Goal: Task Accomplishment & Management: Use online tool/utility

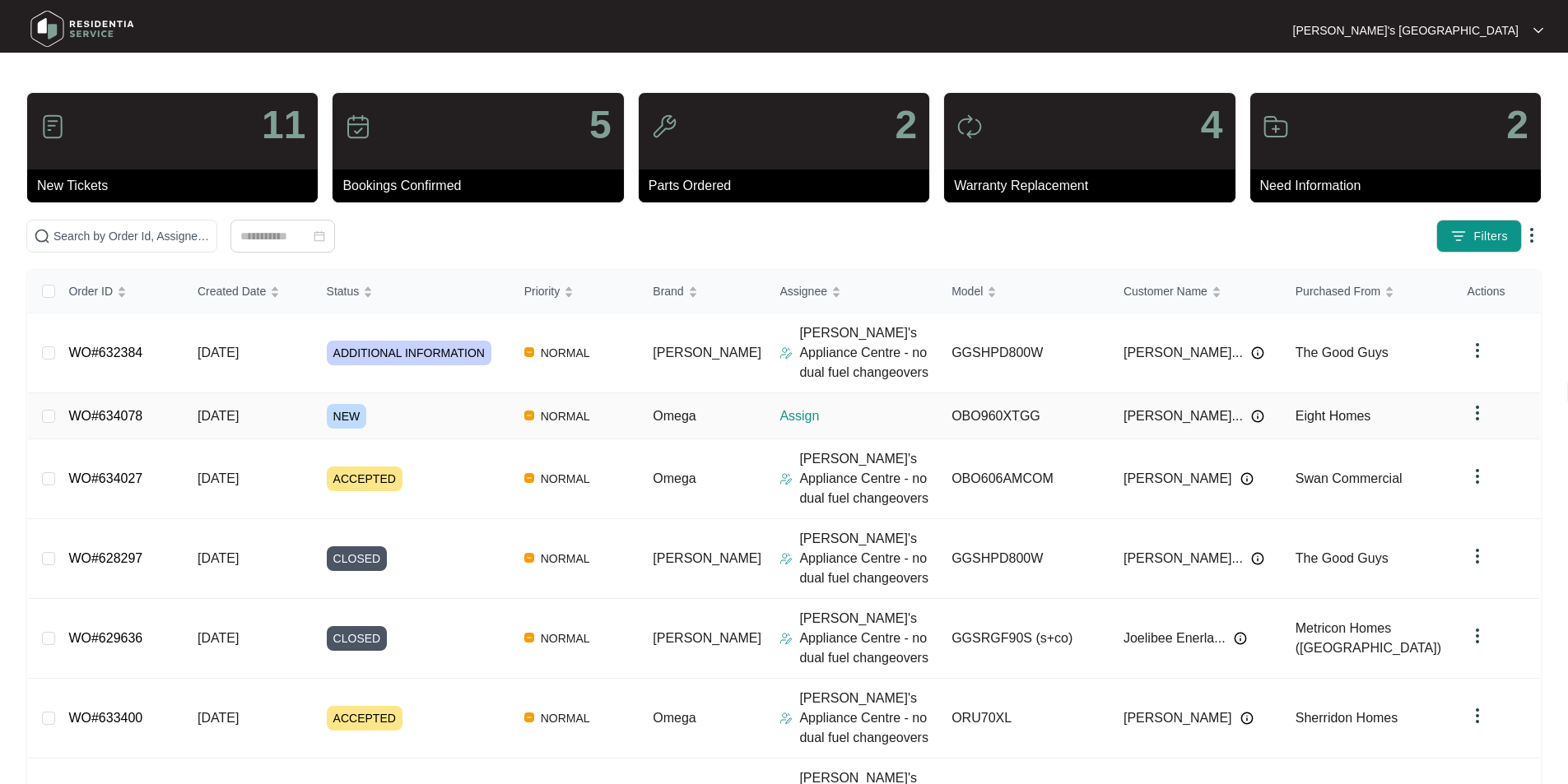
click at [115, 416] on link "WO#634078" at bounding box center [105, 416] width 74 height 14
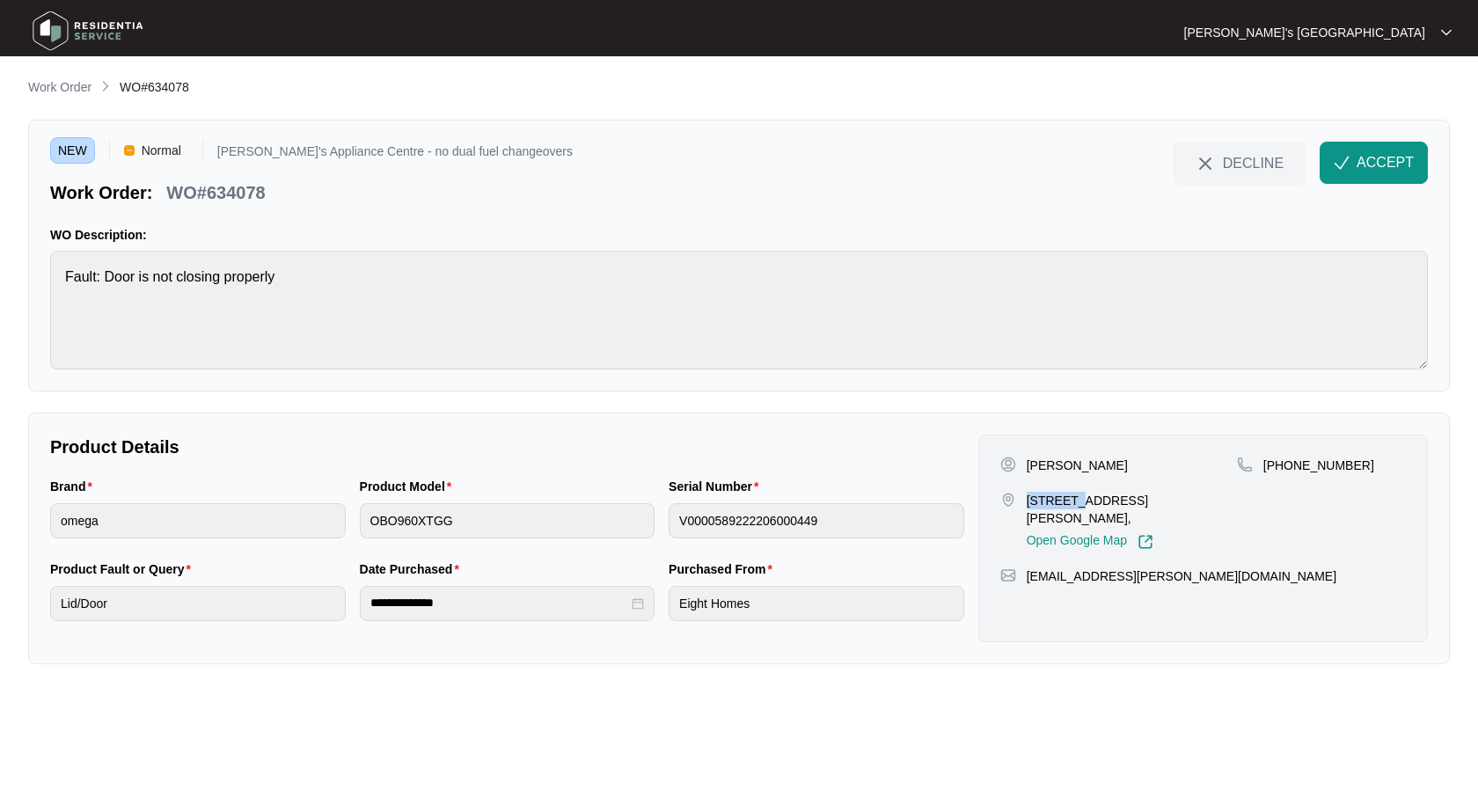
drag, startPoint x: 1027, startPoint y: 500, endPoint x: 1077, endPoint y: 501, distance: 50.0
click at [1077, 501] on p "[STREET_ADDRESS][PERSON_NAME]," at bounding box center [1132, 509] width 210 height 35
click at [1107, 465] on p "[PERSON_NAME]" at bounding box center [1077, 465] width 102 height 18
copy p "[PERSON_NAME]"
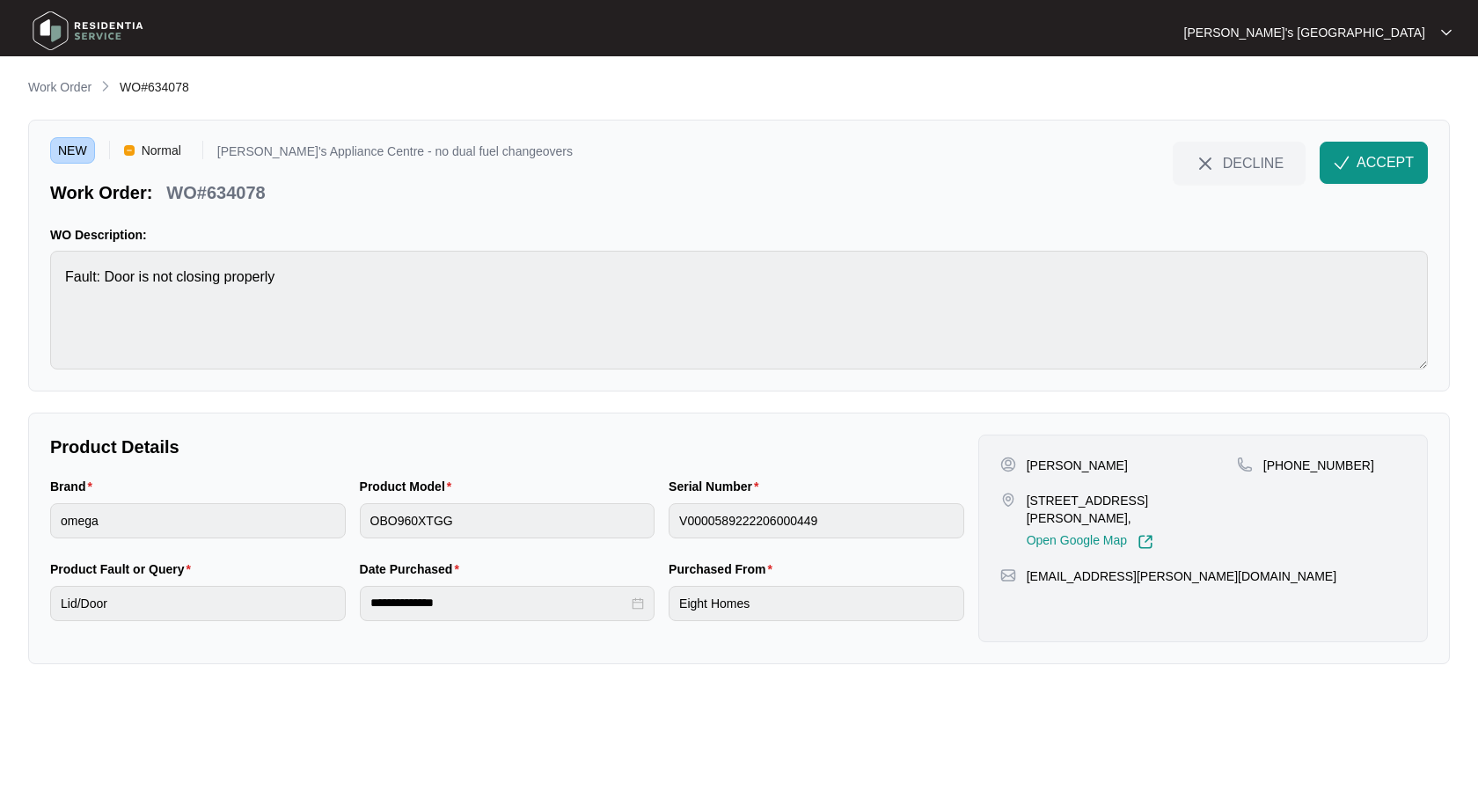
click at [1088, 469] on p "[PERSON_NAME]" at bounding box center [1077, 465] width 102 height 18
click at [1095, 458] on p "[PERSON_NAME]" at bounding box center [1077, 465] width 102 height 18
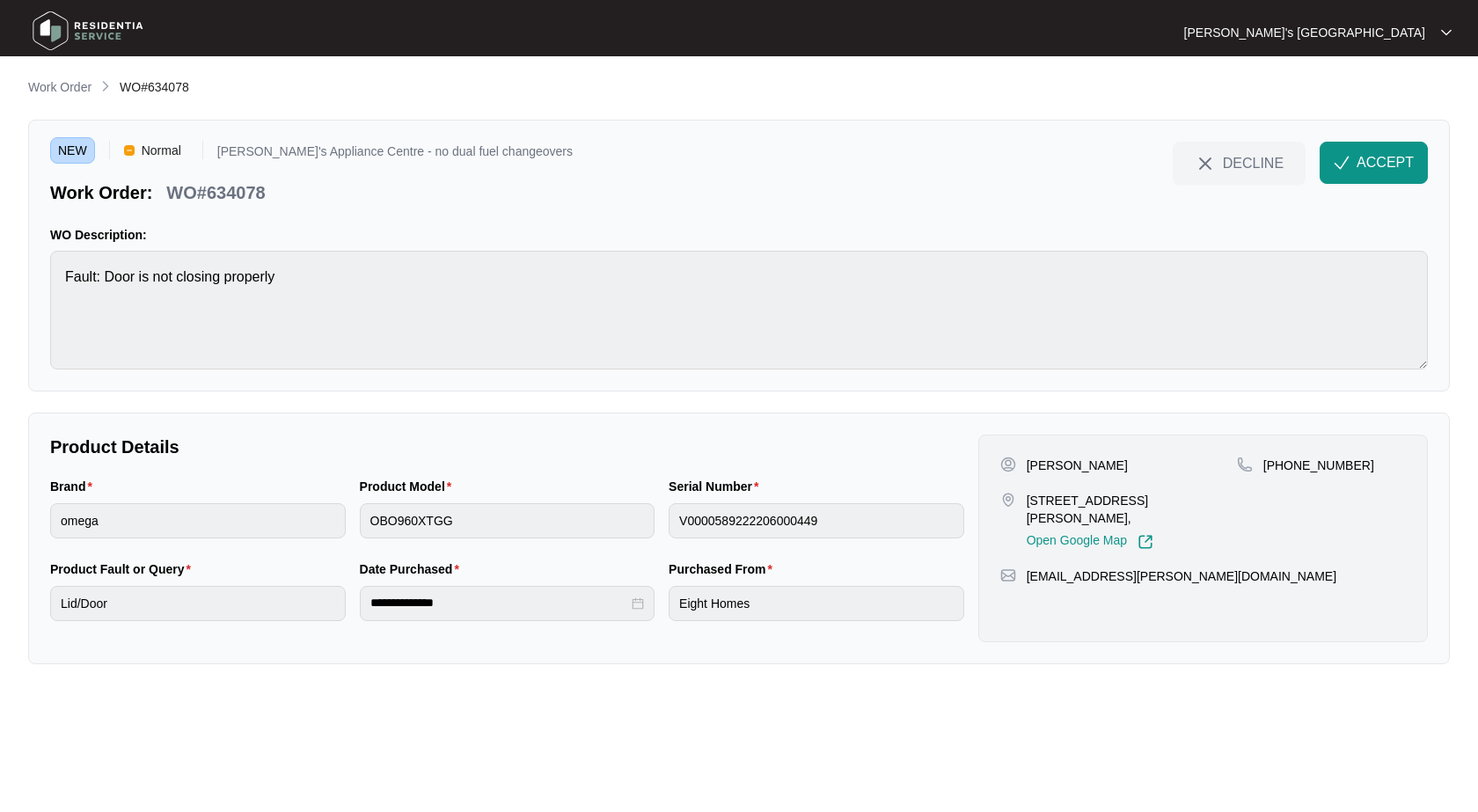
click at [238, 197] on p "WO#634078" at bounding box center [216, 193] width 99 height 24
copy p "634078"
click at [1376, 156] on span "ACCEPT" at bounding box center [1385, 162] width 57 height 21
